Goal: Information Seeking & Learning: Learn about a topic

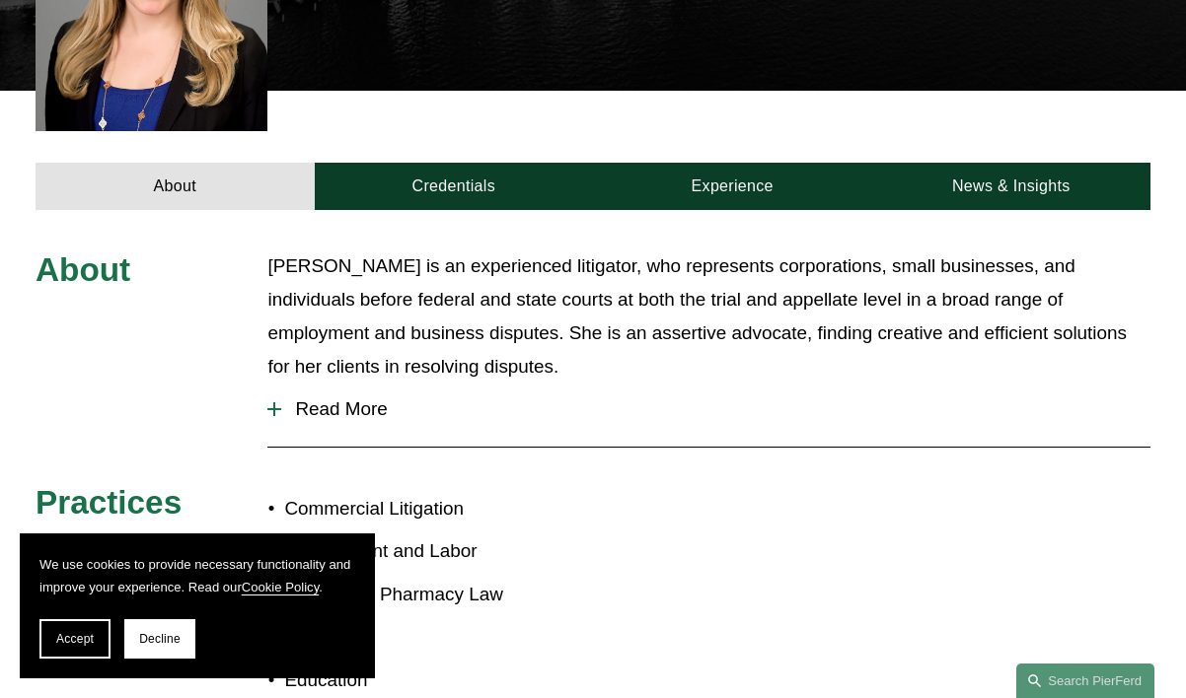
scroll to position [655, 0]
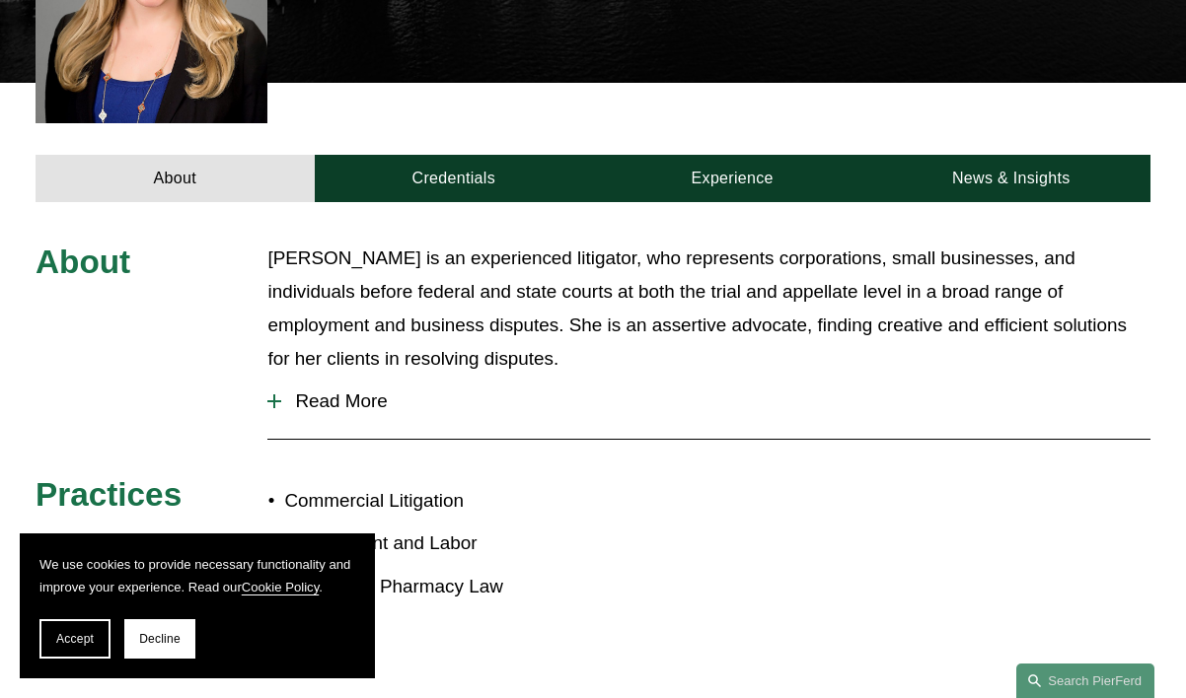
click at [373, 391] on span "Read More" at bounding box center [715, 402] width 869 height 22
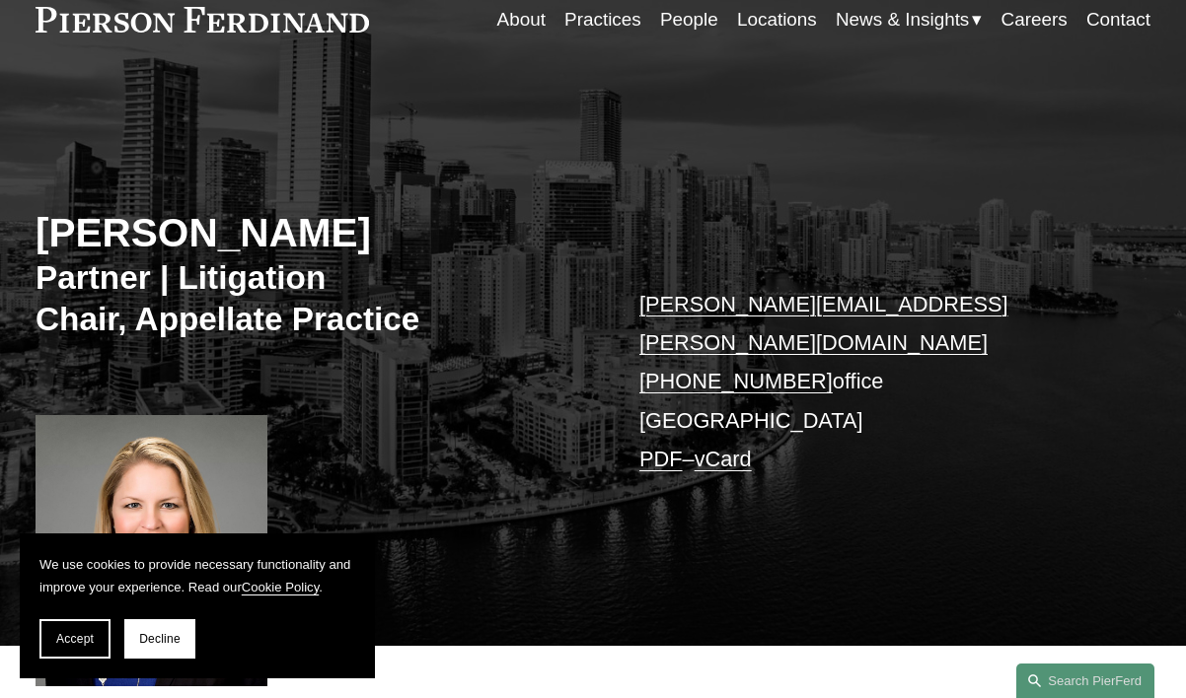
scroll to position [0, 0]
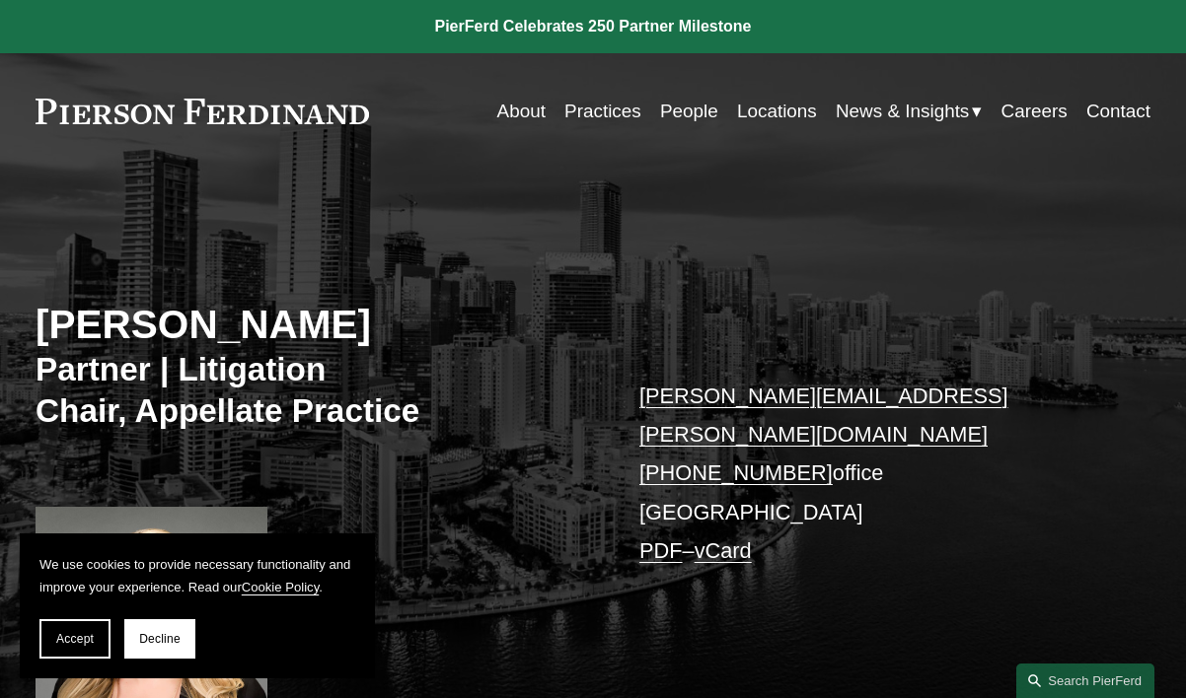
click at [690, 105] on link "People" at bounding box center [689, 111] width 58 height 37
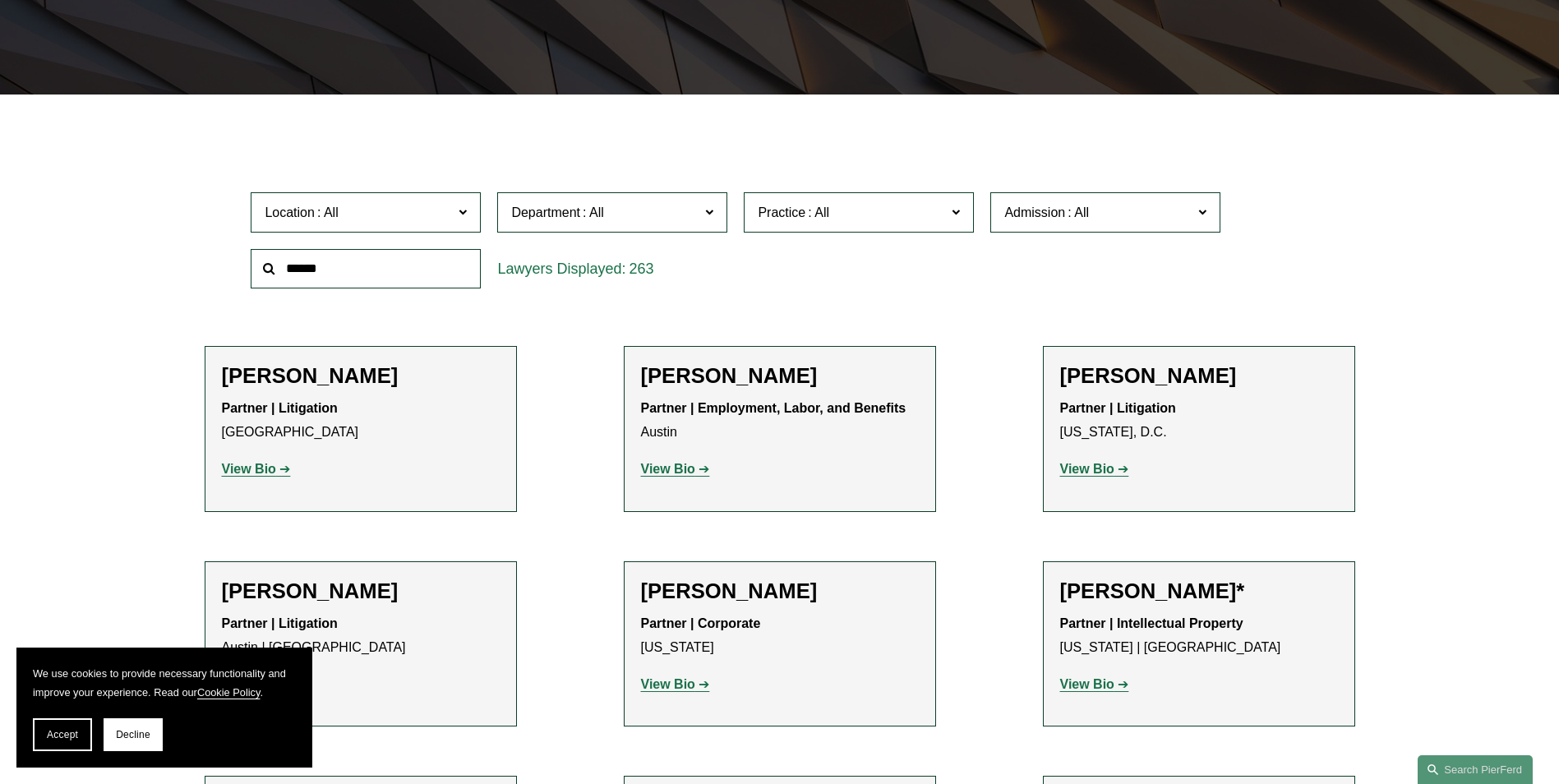
scroll to position [421, 0]
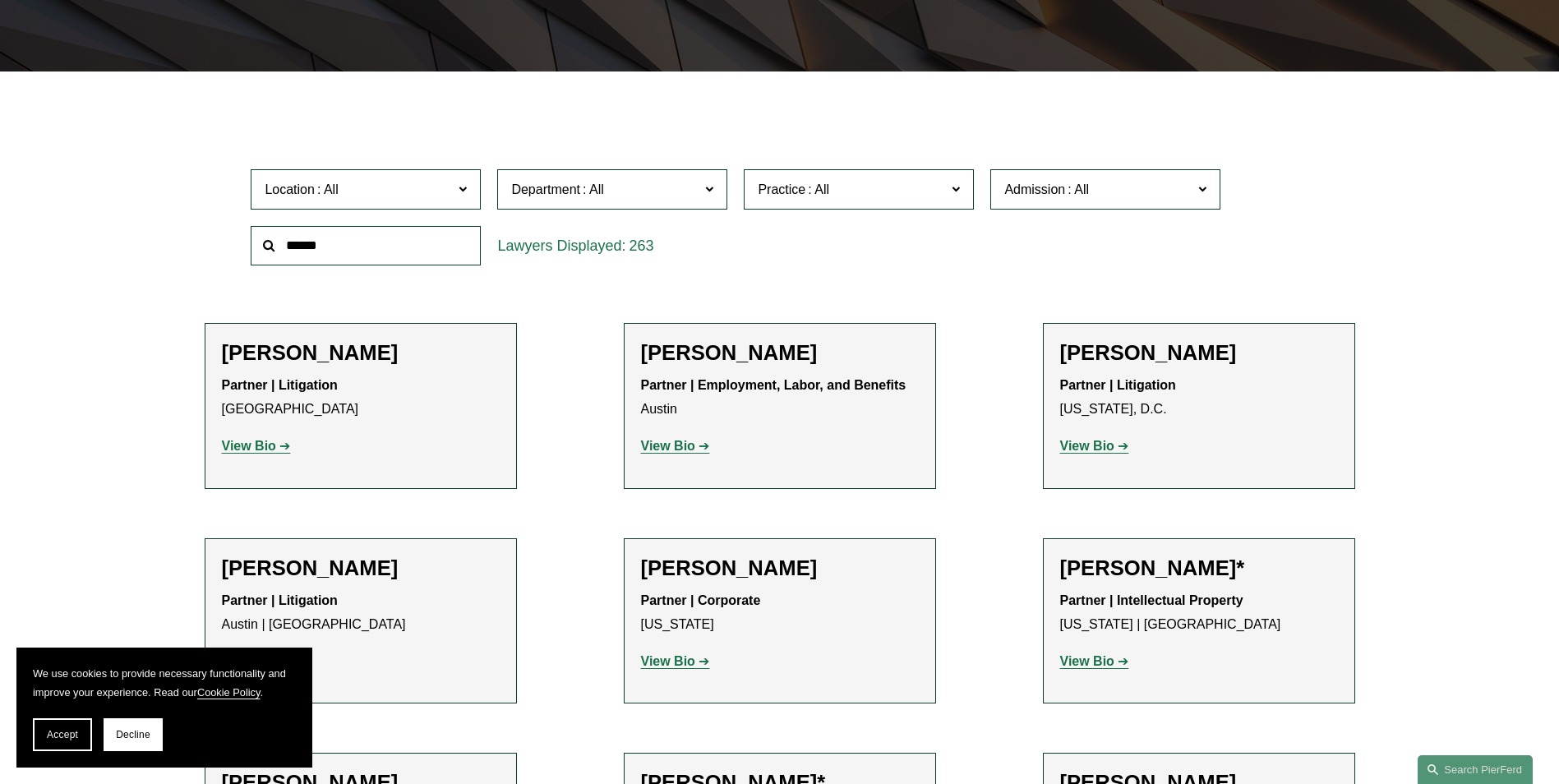
click at [407, 206] on label "Location" at bounding box center [366, 189] width 230 height 40
click at [906, 182] on span "Practice" at bounding box center [852, 189] width 188 height 22
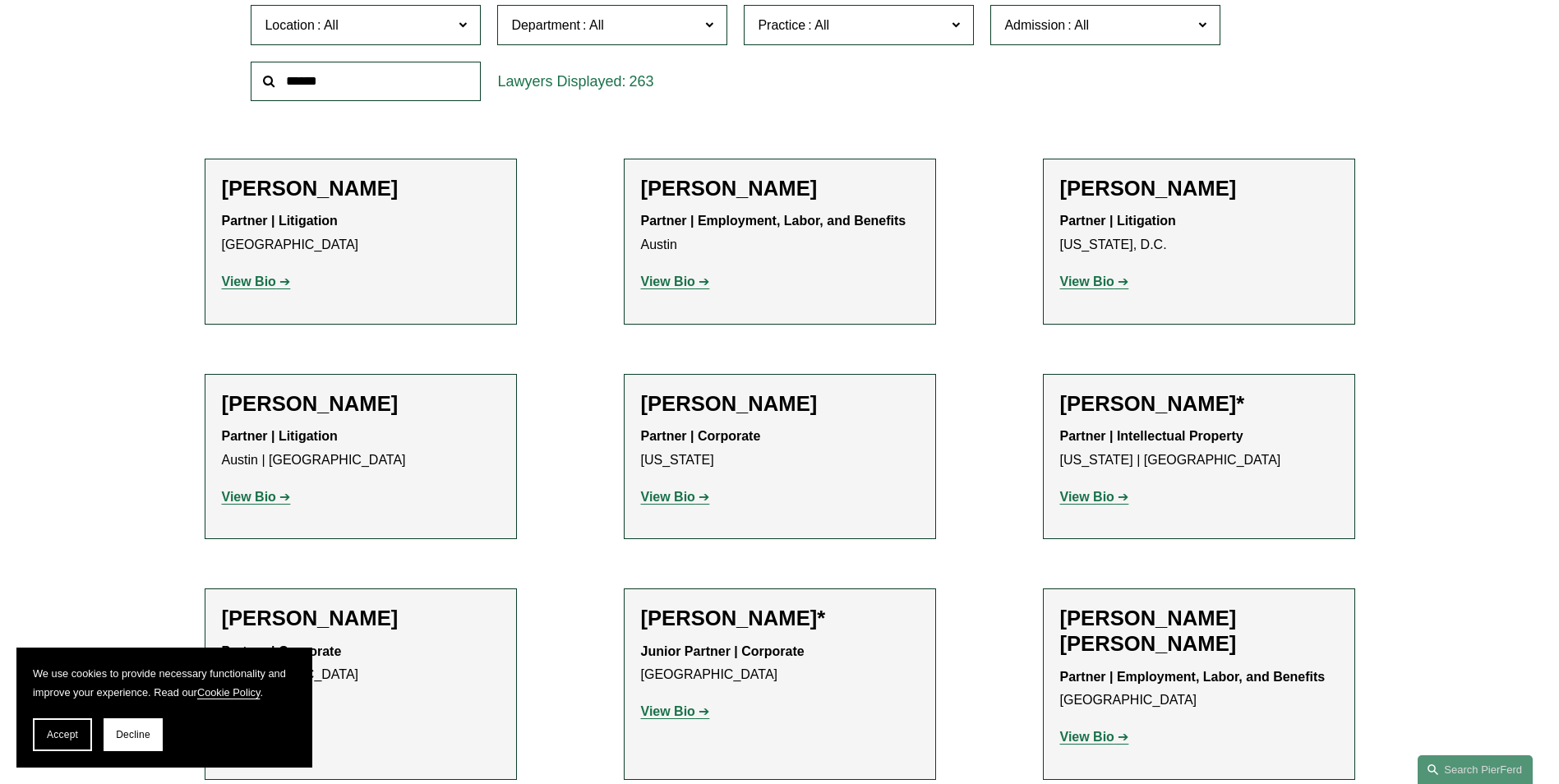
scroll to position [2071, 0]
click at [0, 0] on link "Litigation and Risk Management" at bounding box center [0, 0] width 0 height 0
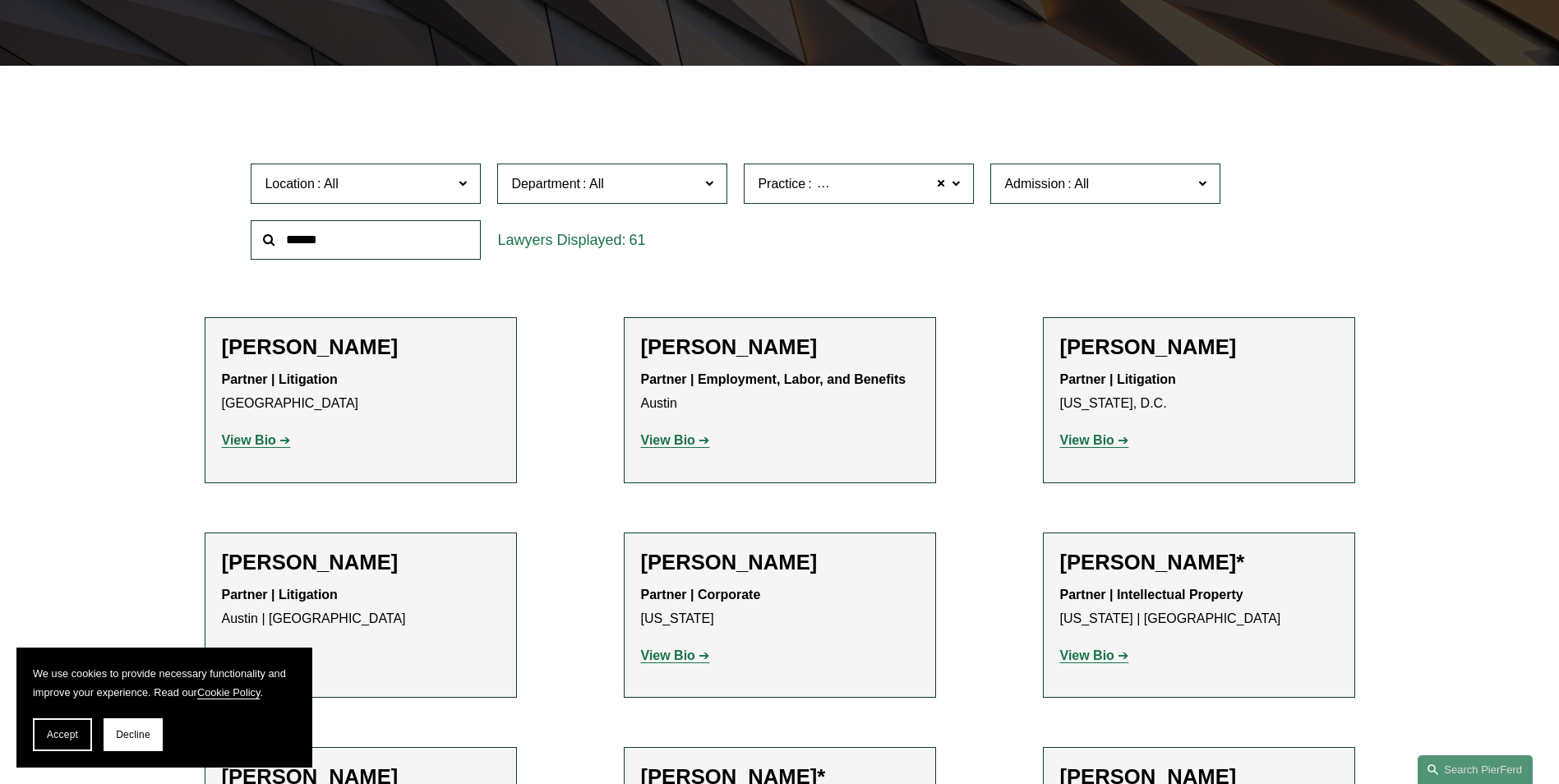
scroll to position [328, 0]
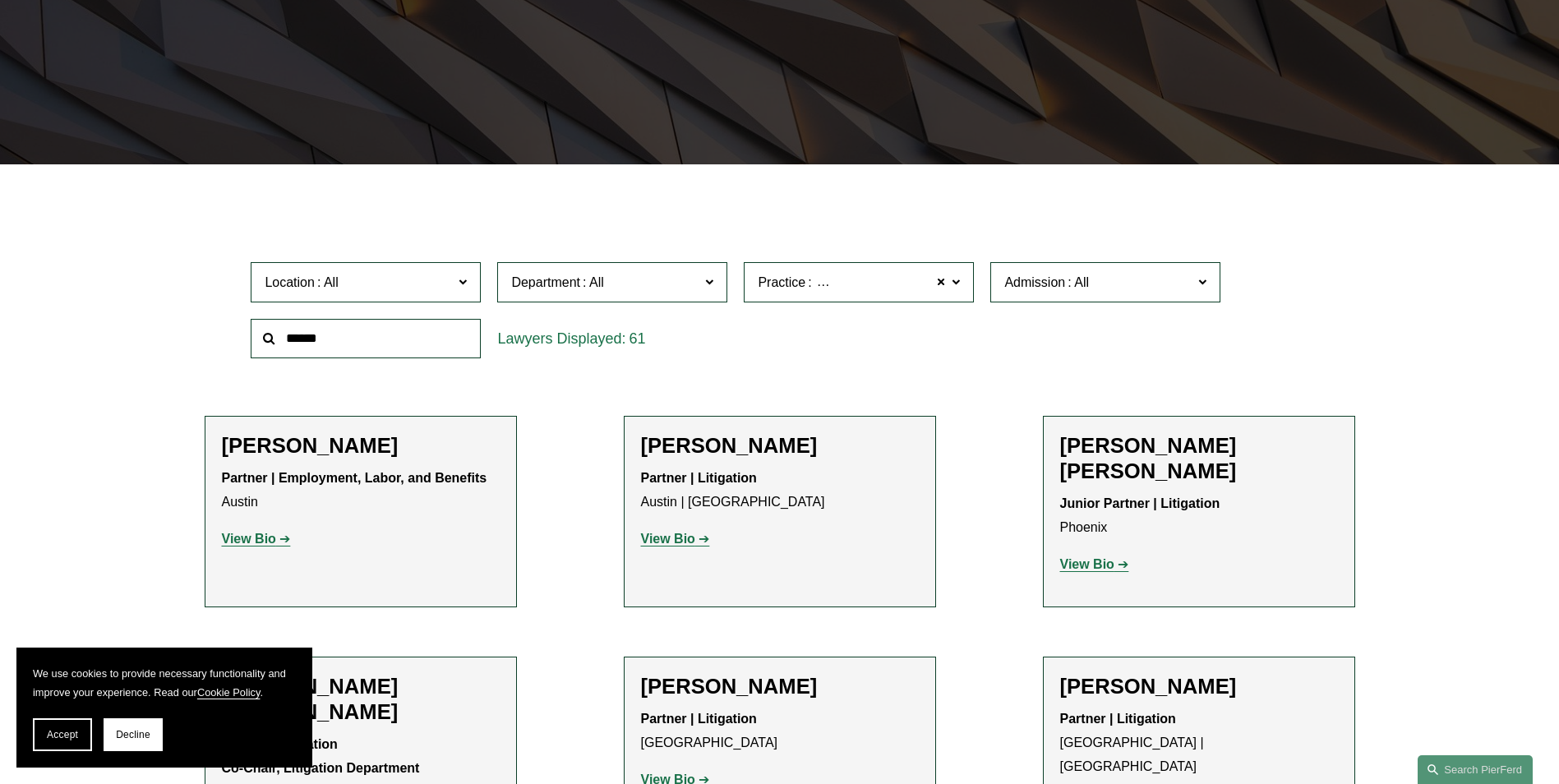
click at [987, 296] on label "Admission" at bounding box center [1106, 282] width 230 height 40
click at [0, 0] on link "[US_STATE]" at bounding box center [0, 0] width 0 height 0
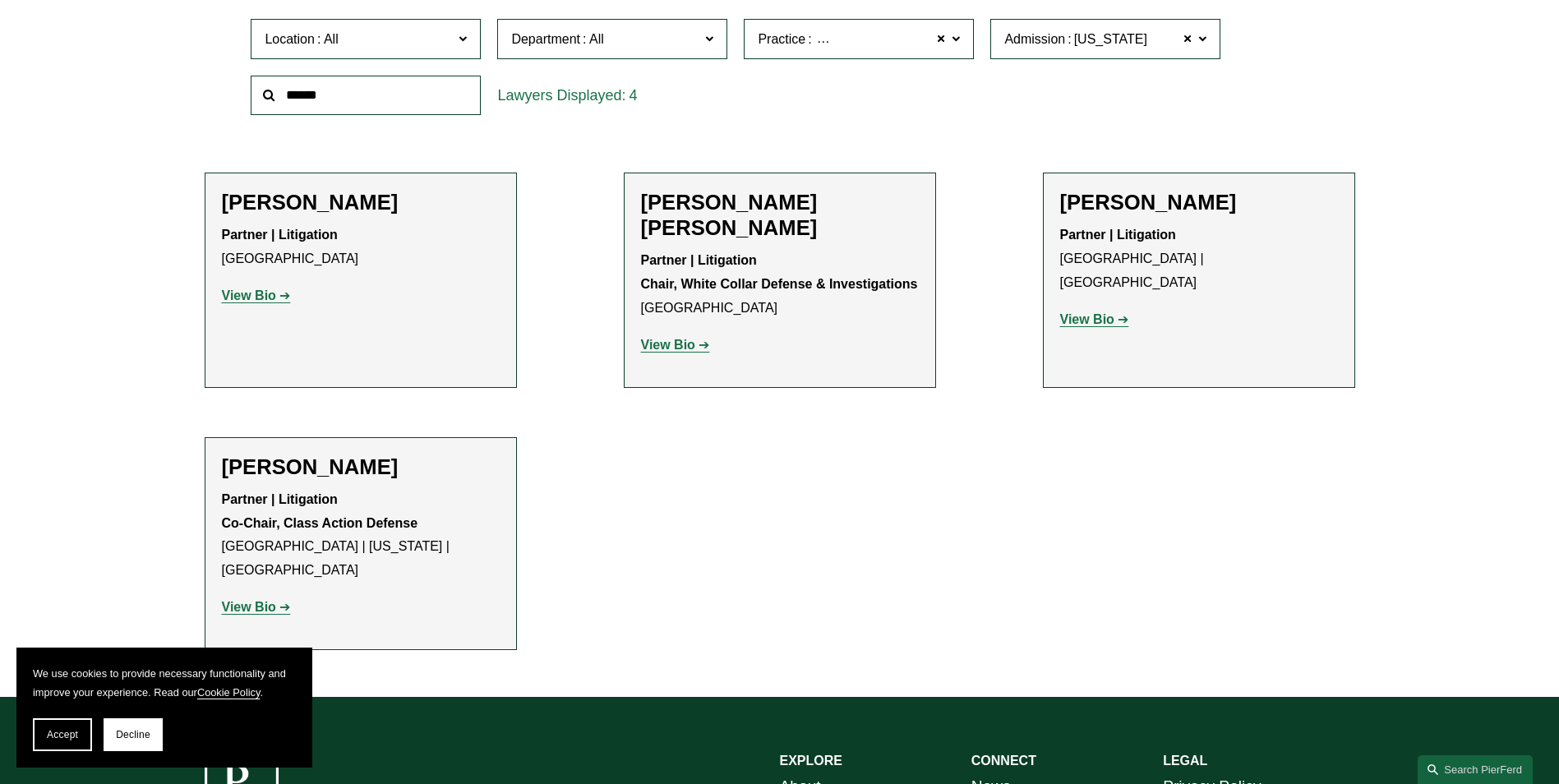
scroll to position [622, 0]
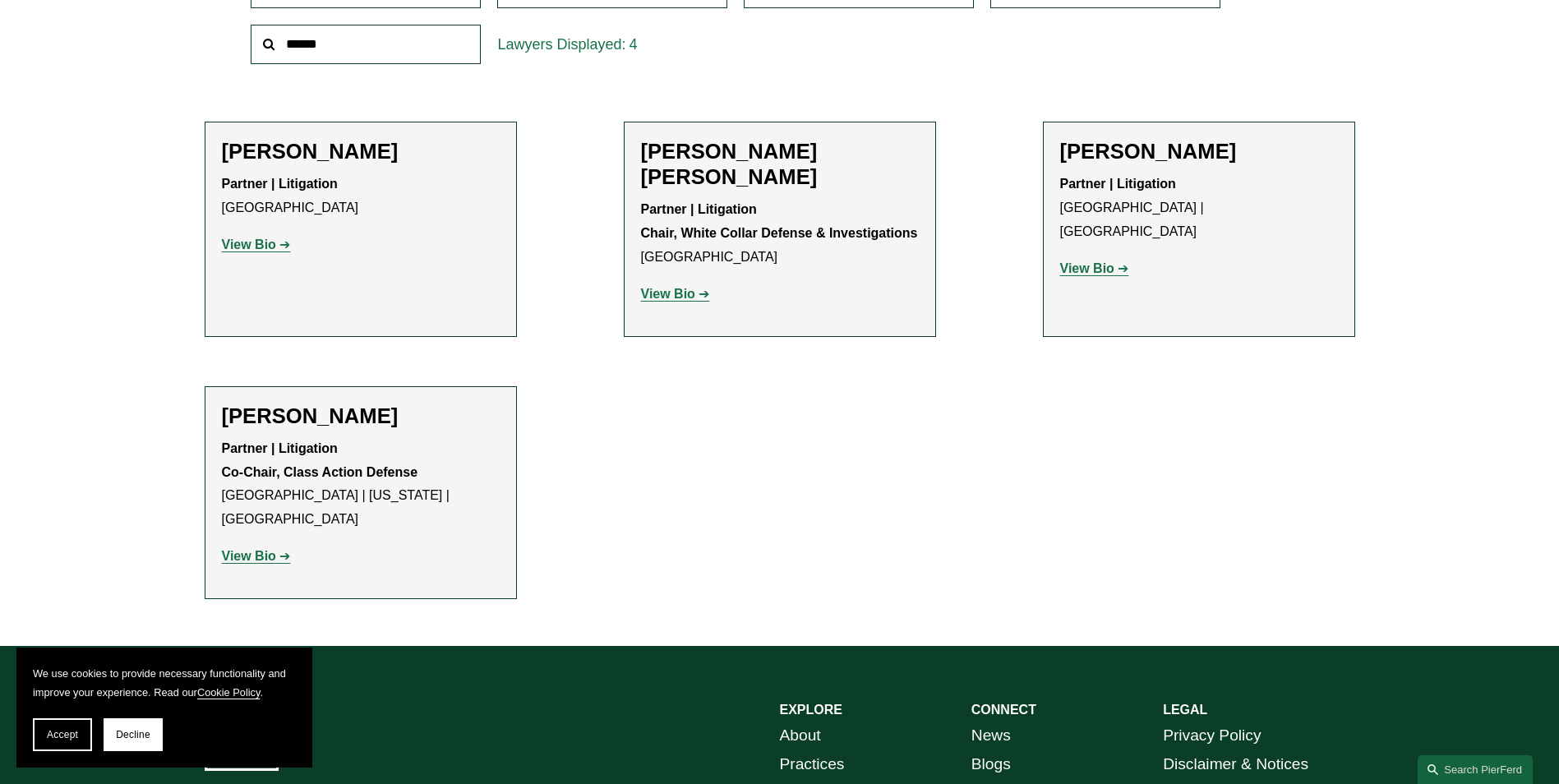
click at [284, 549] on link "View Bio" at bounding box center [256, 556] width 69 height 14
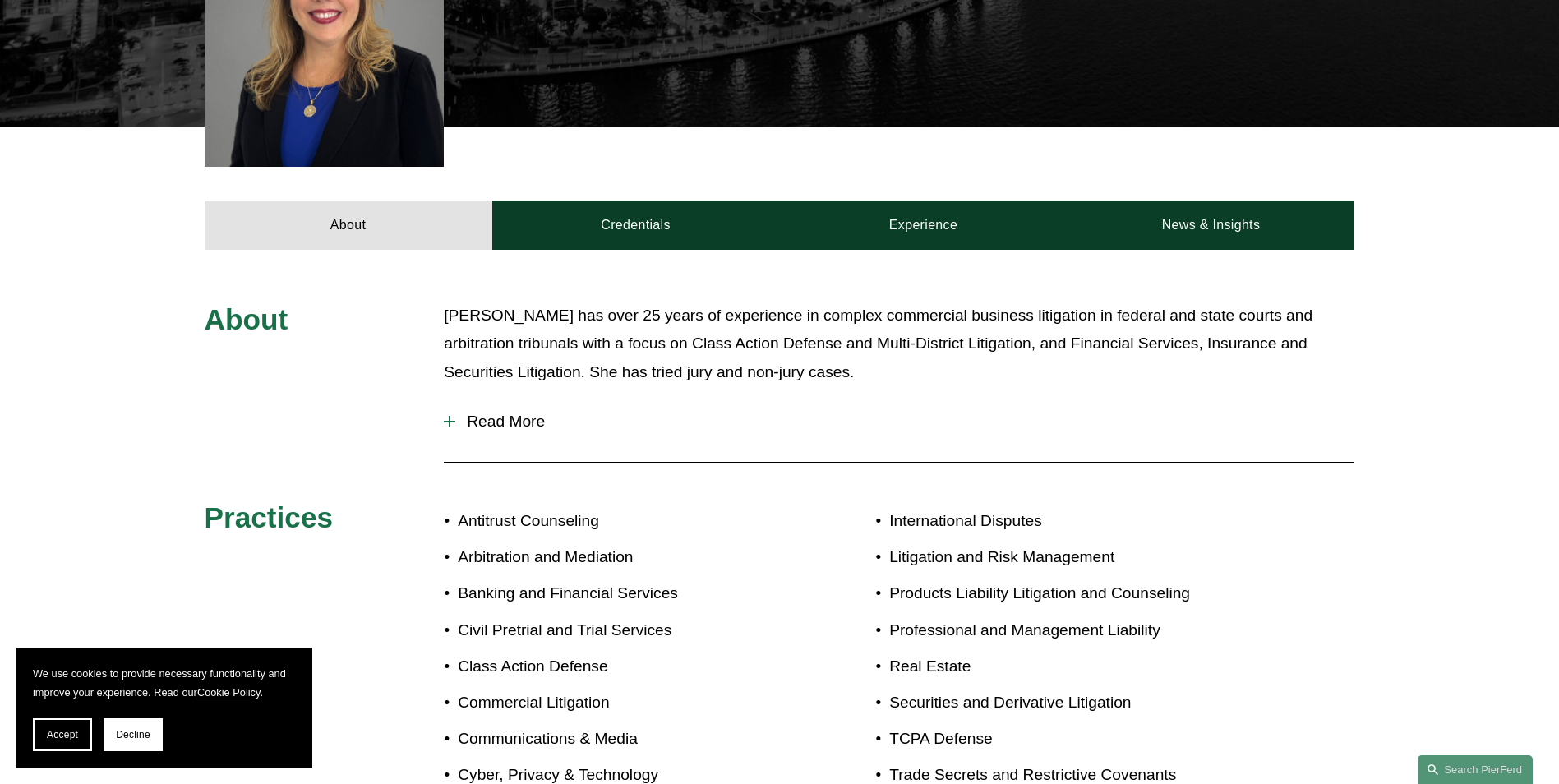
scroll to position [377, 0]
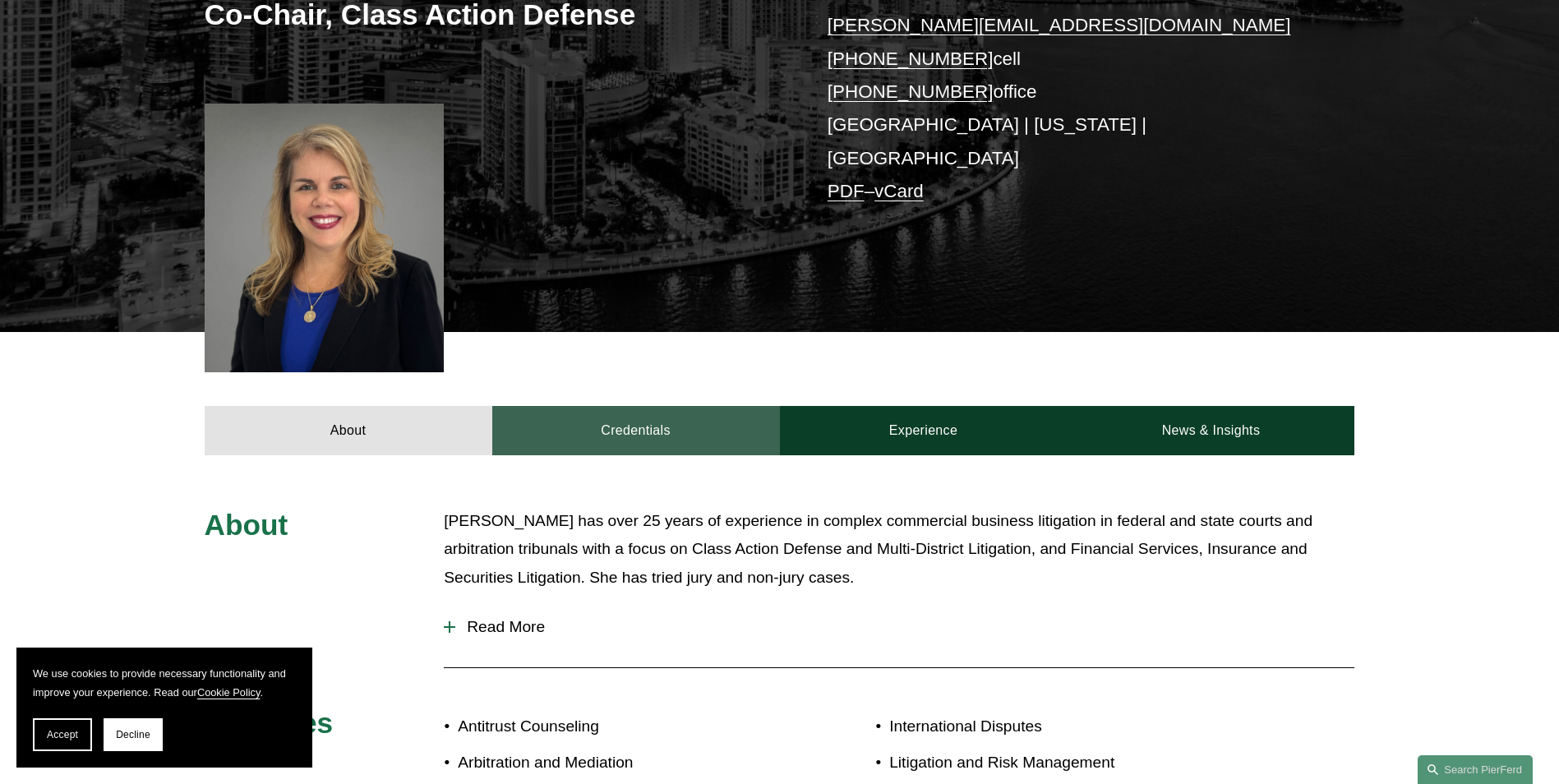
click at [639, 406] on link "Credentials" at bounding box center [636, 430] width 287 height 49
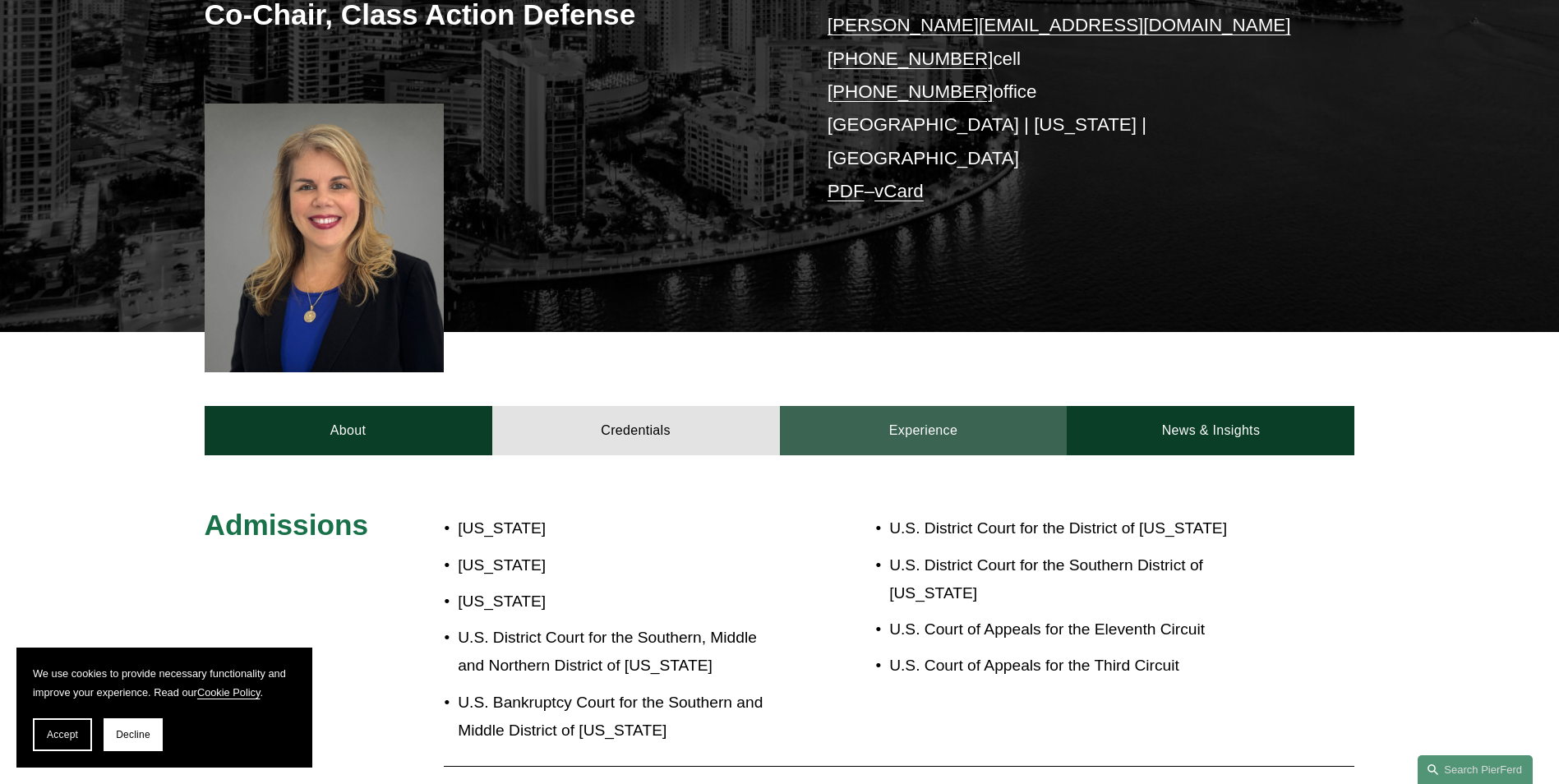
click at [887, 406] on link "Experience" at bounding box center [923, 430] width 287 height 49
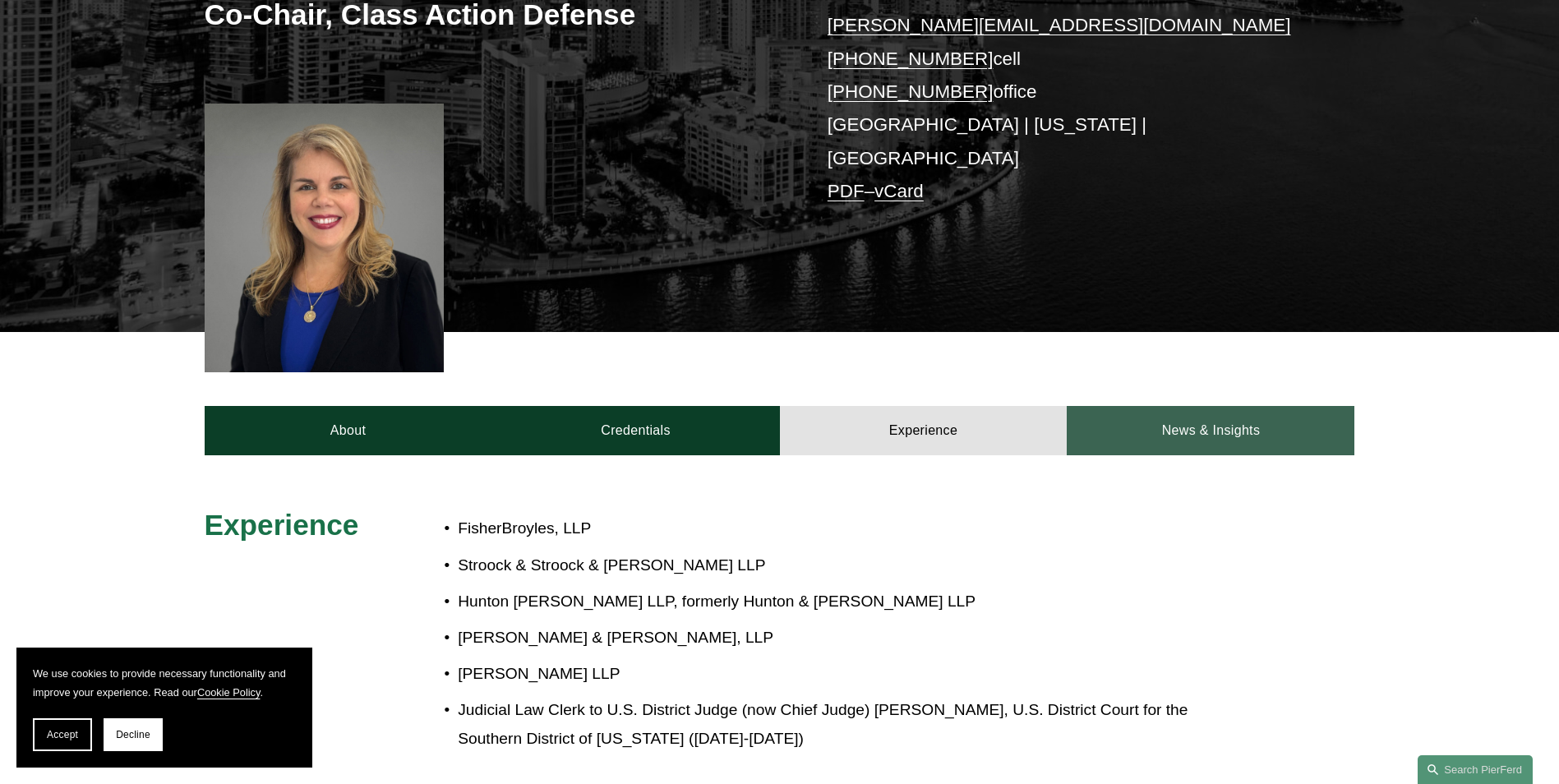
click at [1174, 406] on link "News & Insights" at bounding box center [1210, 430] width 287 height 49
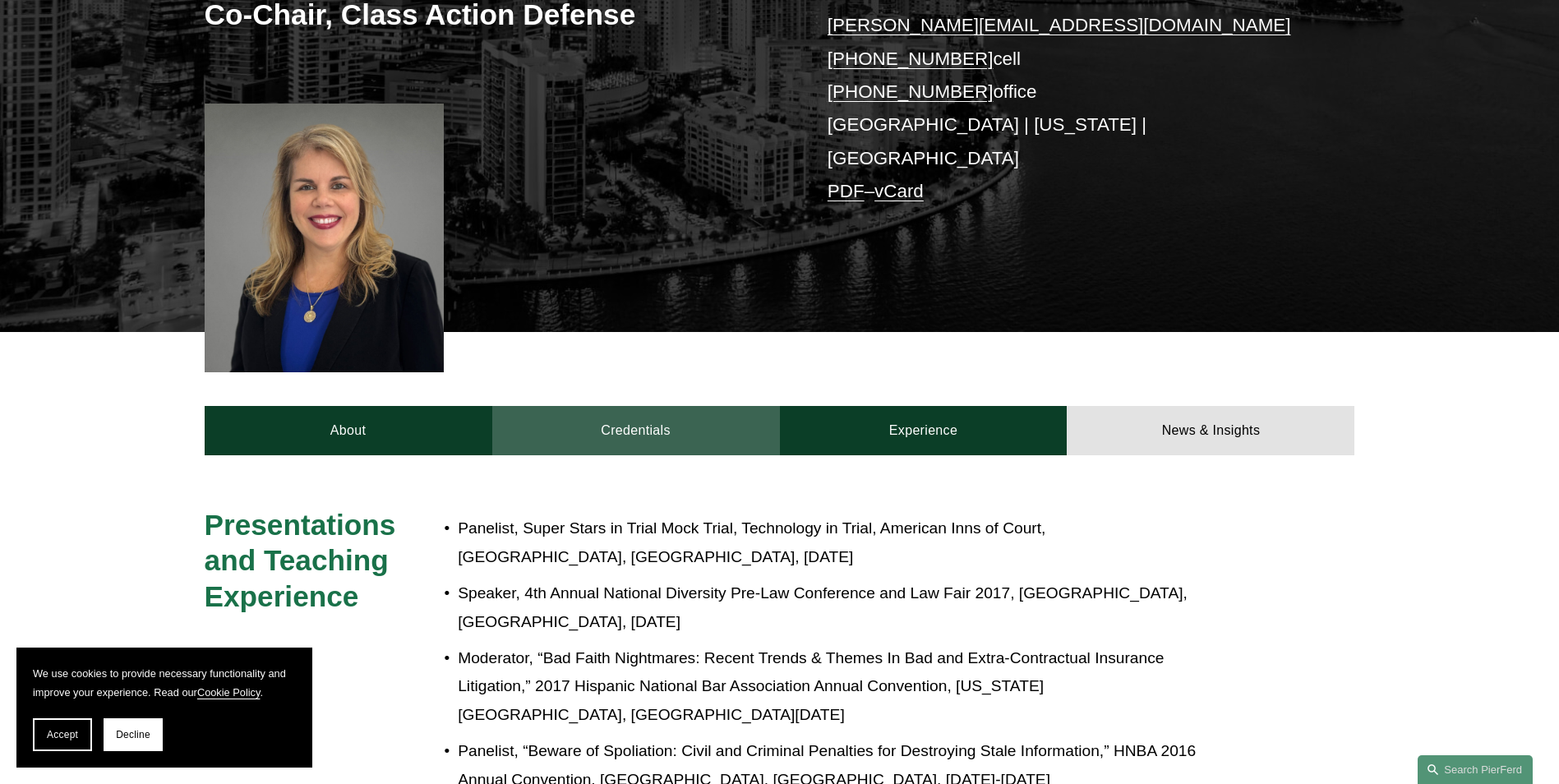
click at [697, 421] on link "Credentials" at bounding box center [636, 430] width 287 height 49
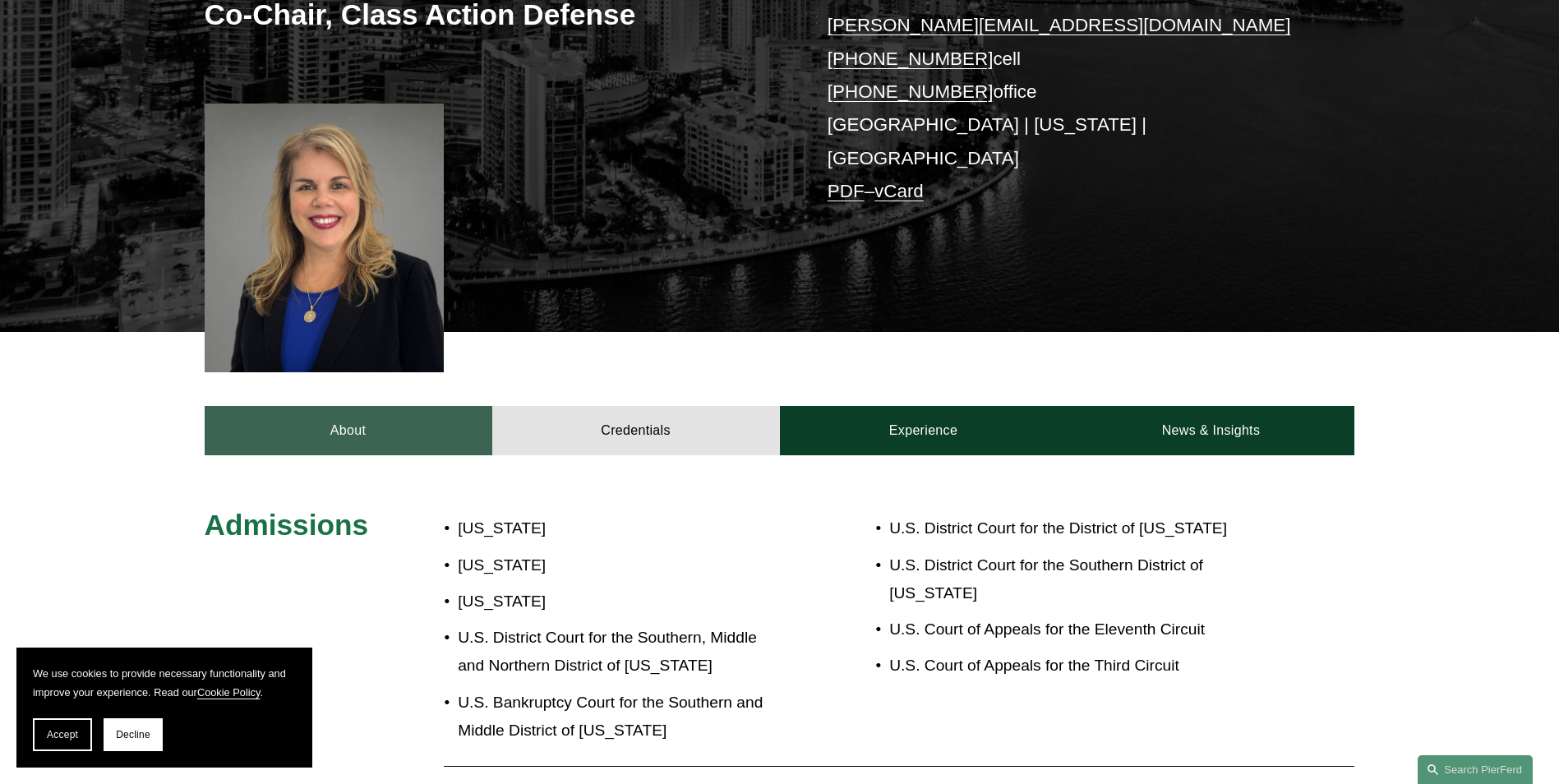
click at [392, 413] on link "About" at bounding box center [348, 430] width 287 height 49
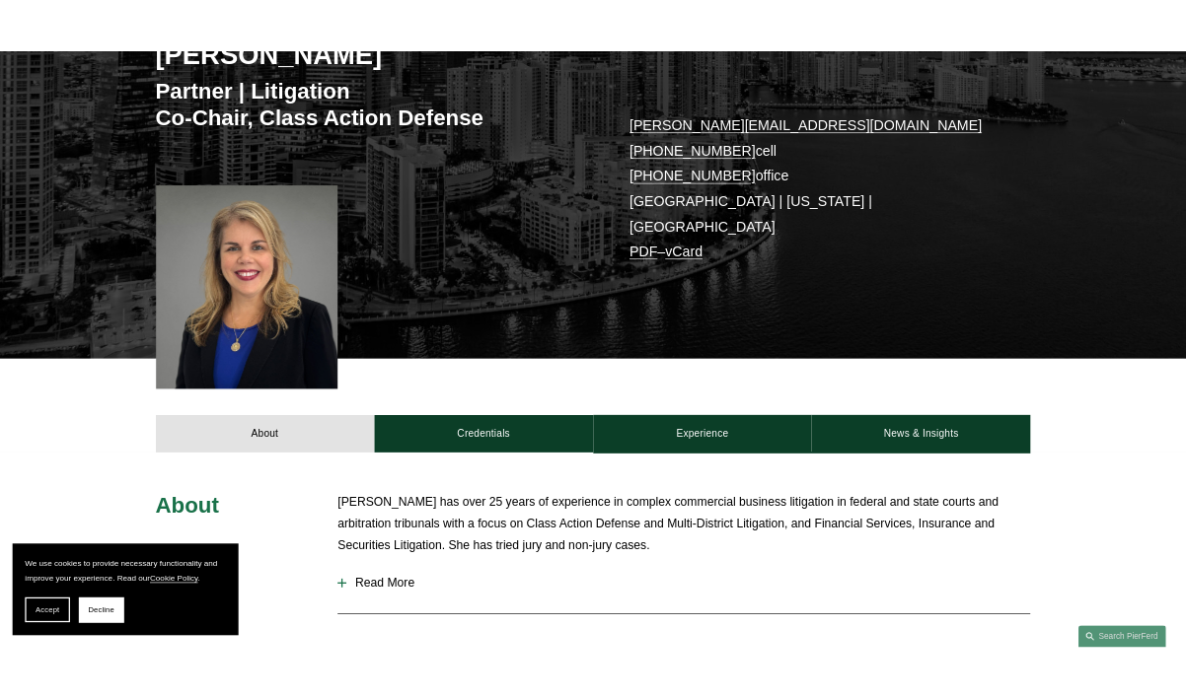
scroll to position [13, 0]
